Goal: Task Accomplishment & Management: Manage account settings

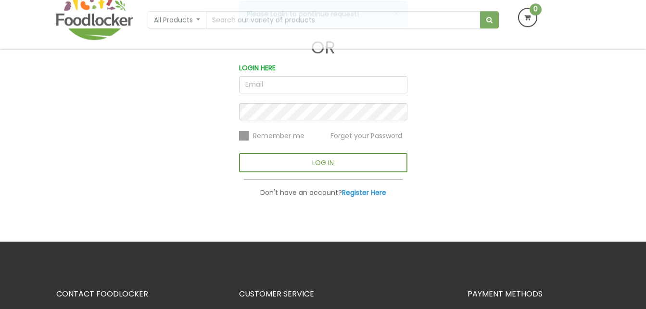
scroll to position [153, 0]
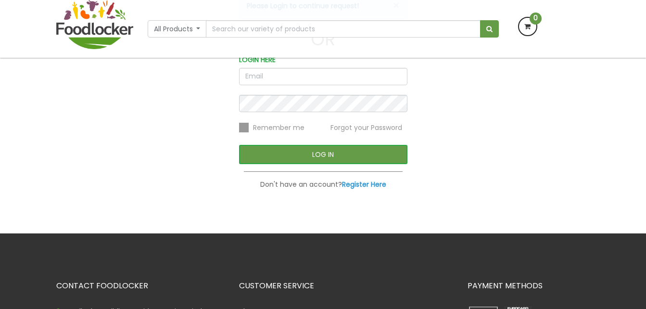
type input "[EMAIL_ADDRESS][DOMAIN_NAME]"
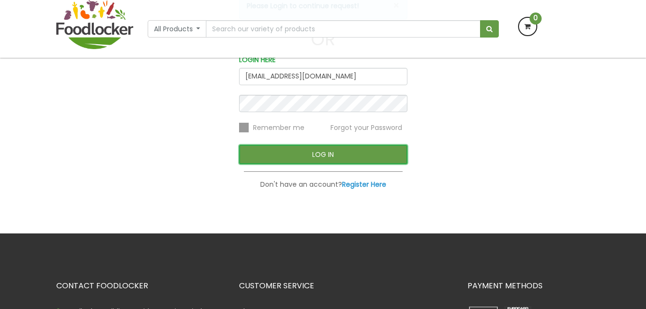
click at [323, 152] on button "LOG IN" at bounding box center [323, 154] width 168 height 19
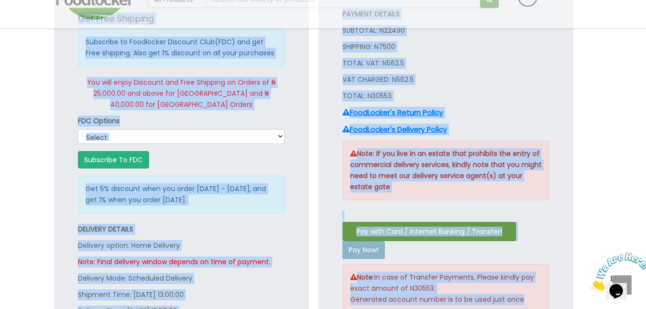
scroll to position [932, 0]
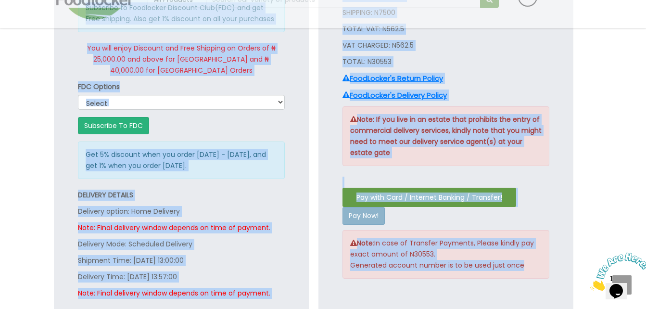
drag, startPoint x: 59, startPoint y: 253, endPoint x: 527, endPoint y: 270, distance: 468.6
copy div "Your Order PRODUCT NAME PRICE / MEASURE QUANTITY TOTAL De Rica Tomato paste N97…"
